Goal: Use online tool/utility: Utilize a website feature to perform a specific function

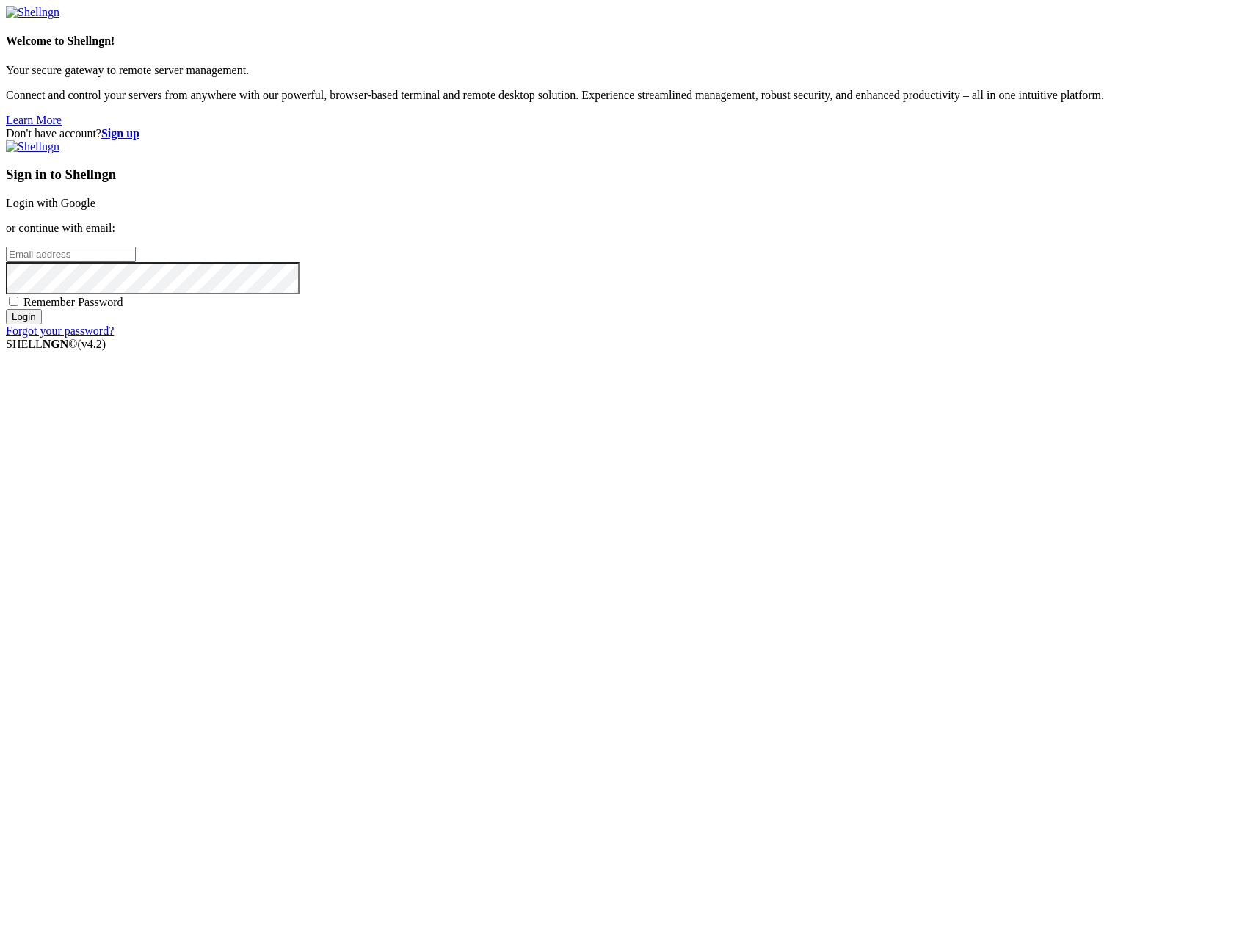
click at [95, 209] on link "Login with Google" at bounding box center [50, 202] width 89 height 12
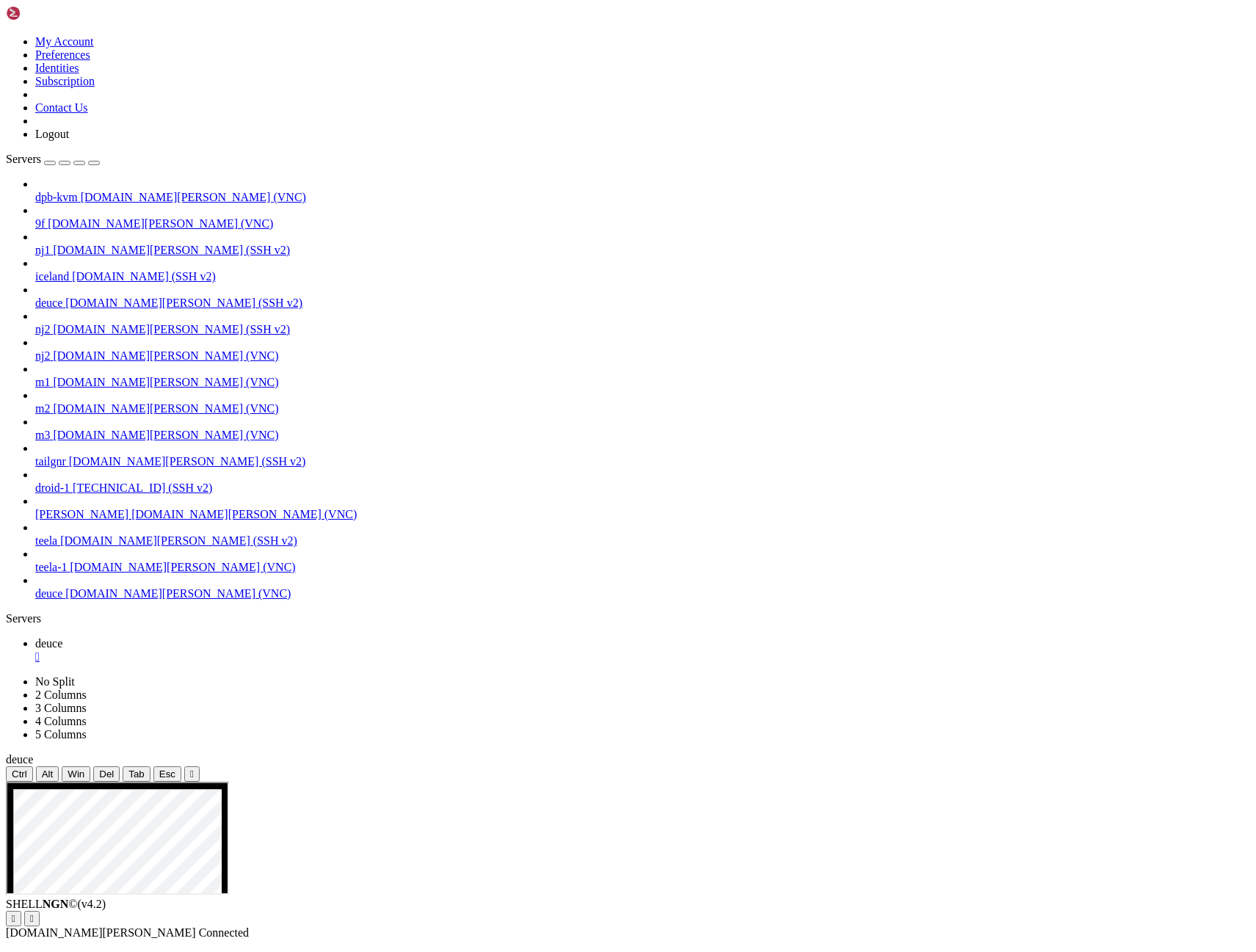
click at [94, 163] on icon "button" at bounding box center [94, 163] width 0 height 0
